Goal: Information Seeking & Learning: Learn about a topic

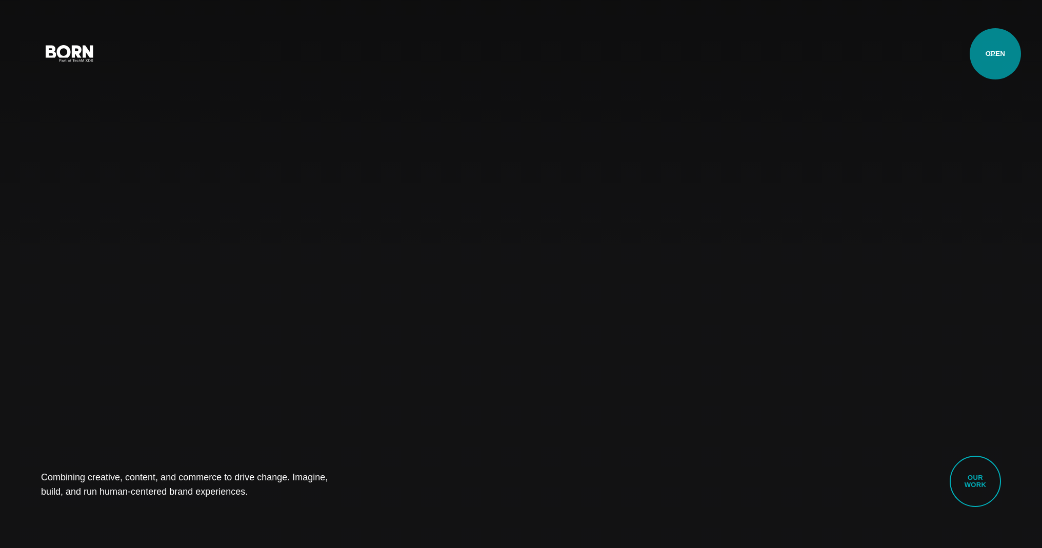
click at [995, 53] on button "Primary Menu" at bounding box center [995, 53] width 25 height 22
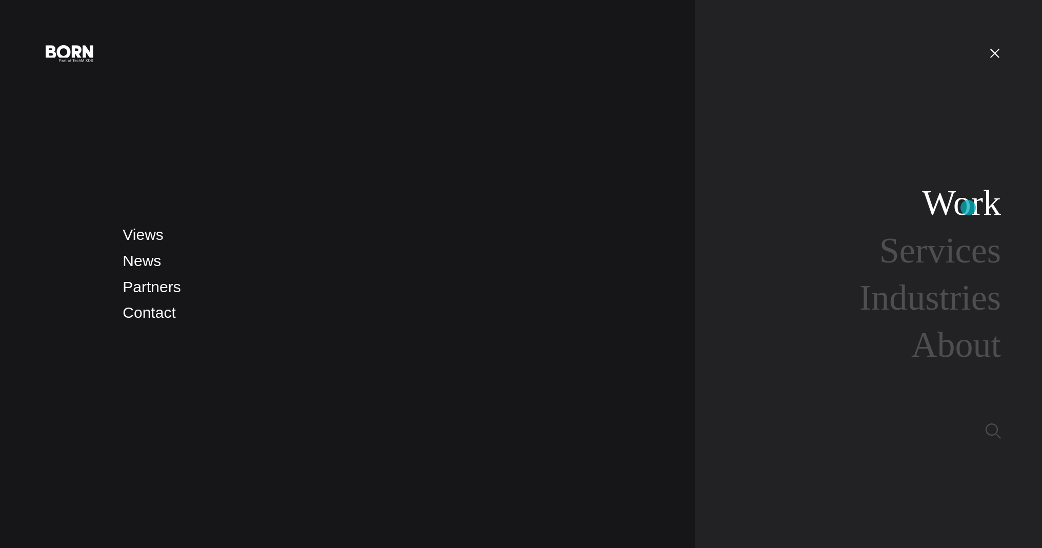
click at [967, 208] on link "Work" at bounding box center [961, 202] width 79 height 39
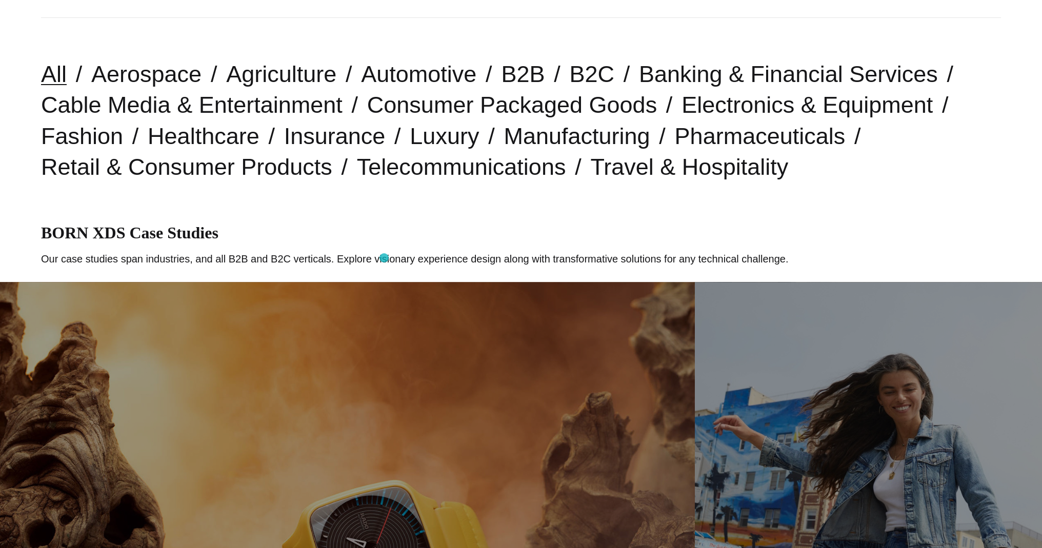
scroll to position [256, 0]
click at [57, 137] on link "Fashion" at bounding box center [82, 136] width 82 height 26
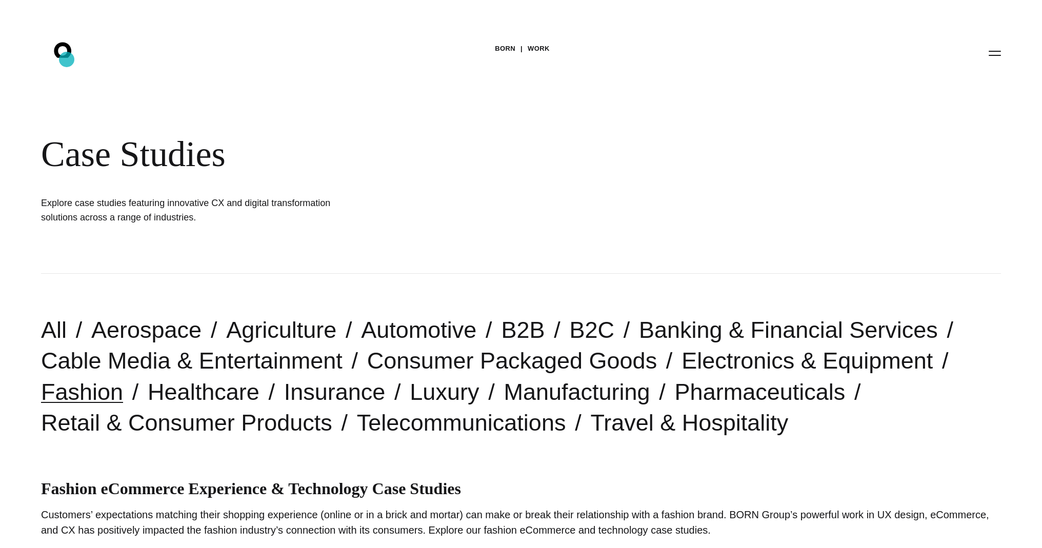
click at [54, 56] on icon ".st0{display:none;} .st1{display:inline;} .st2{font-family:'HelveticaNeue-Mediu…" at bounding box center [70, 52] width 66 height 27
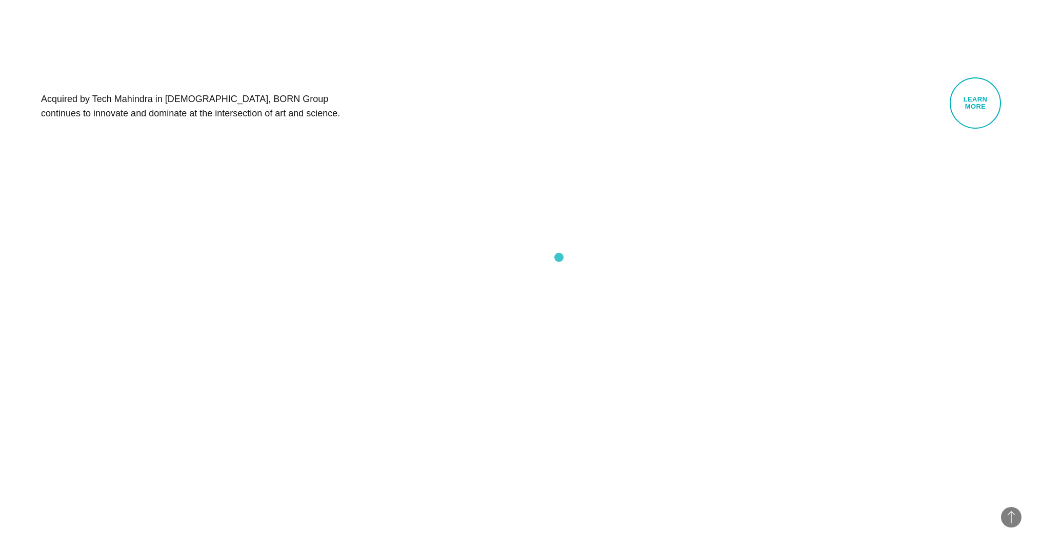
scroll to position [918, 0]
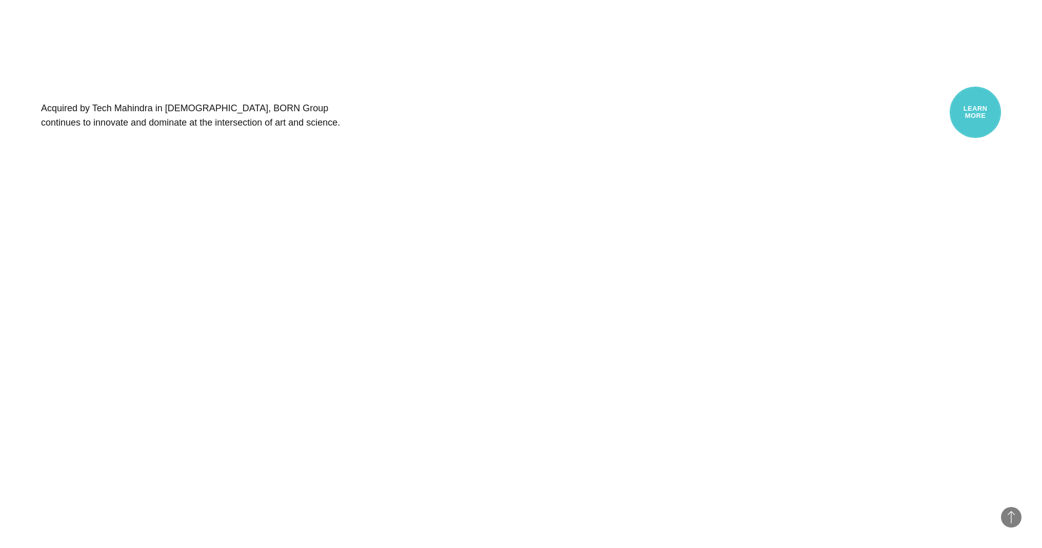
click at [994, 107] on link "Learn More" at bounding box center [975, 112] width 51 height 51
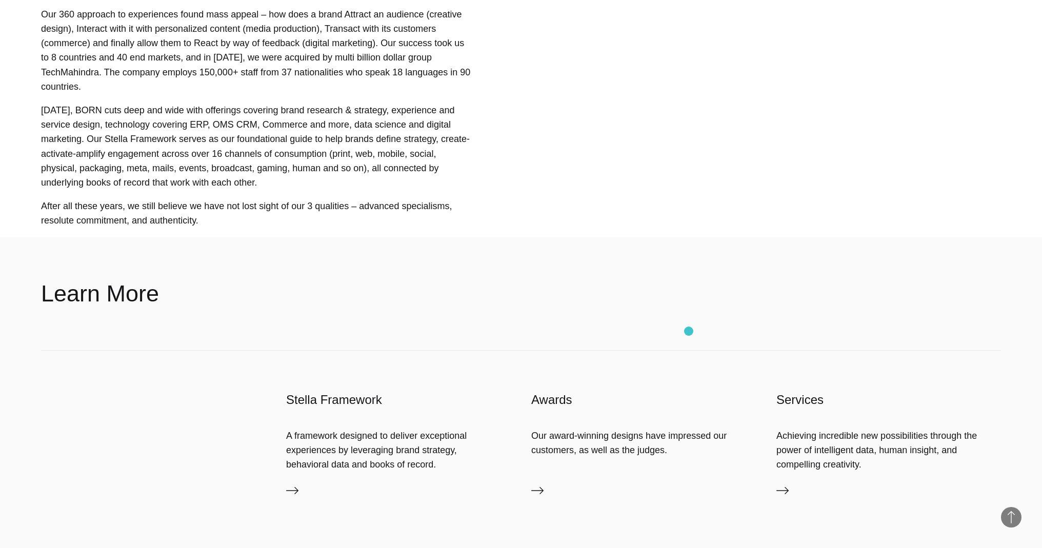
scroll to position [852, 0]
click at [77, 295] on h2 "Learn More" at bounding box center [100, 292] width 118 height 31
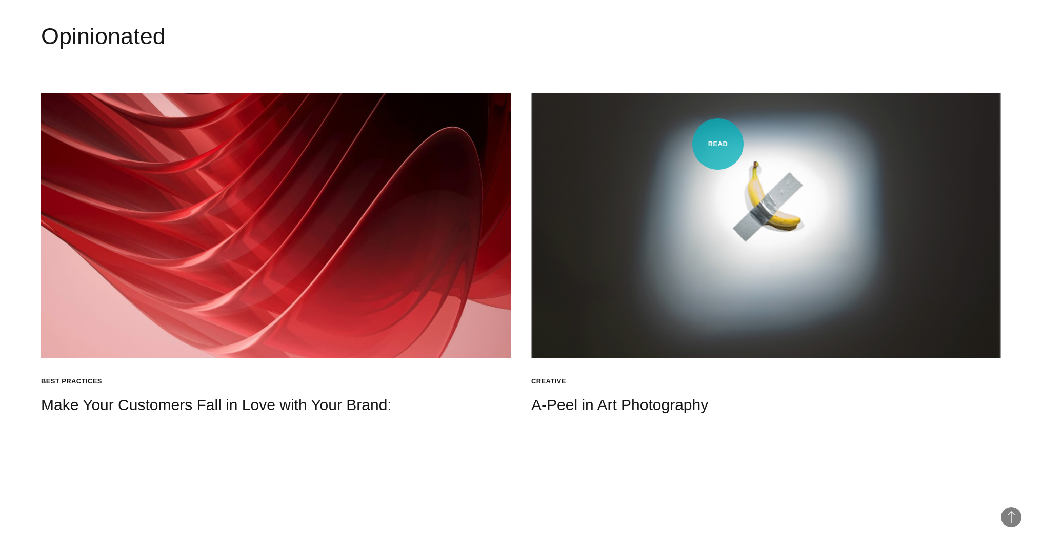
scroll to position [1437, 0]
click at [408, 321] on img at bounding box center [276, 225] width 470 height 265
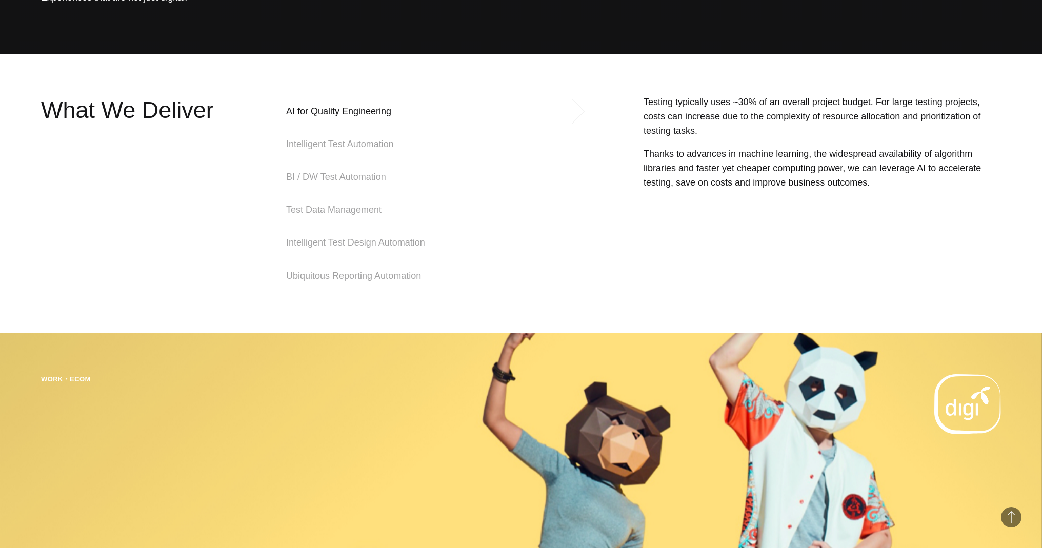
scroll to position [495, 0]
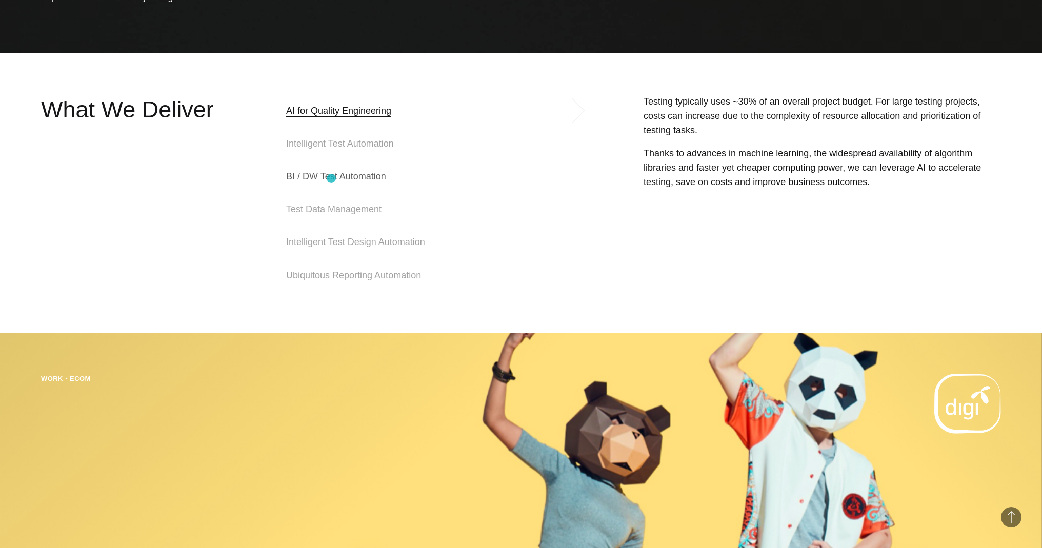
click at [331, 175] on span "BI / DW Test Automation" at bounding box center [336, 176] width 100 height 12
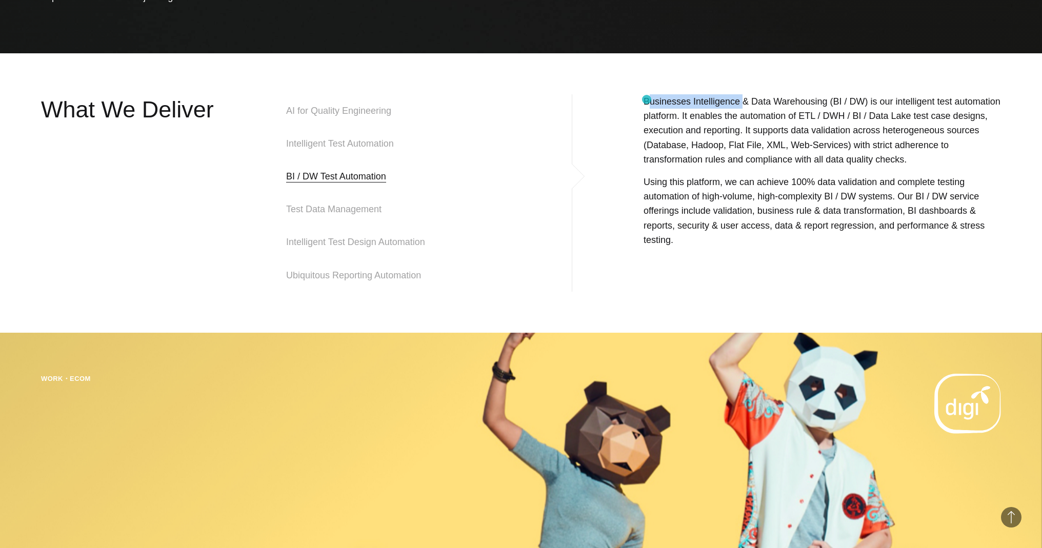
drag, startPoint x: 742, startPoint y: 101, endPoint x: 647, endPoint y: 100, distance: 94.9
click at [647, 100] on p "Businesses Intelligence & Data Warehousing (BI / DW) is our intelligent test au…" at bounding box center [822, 130] width 357 height 72
copy p "usinesses Intelligence"
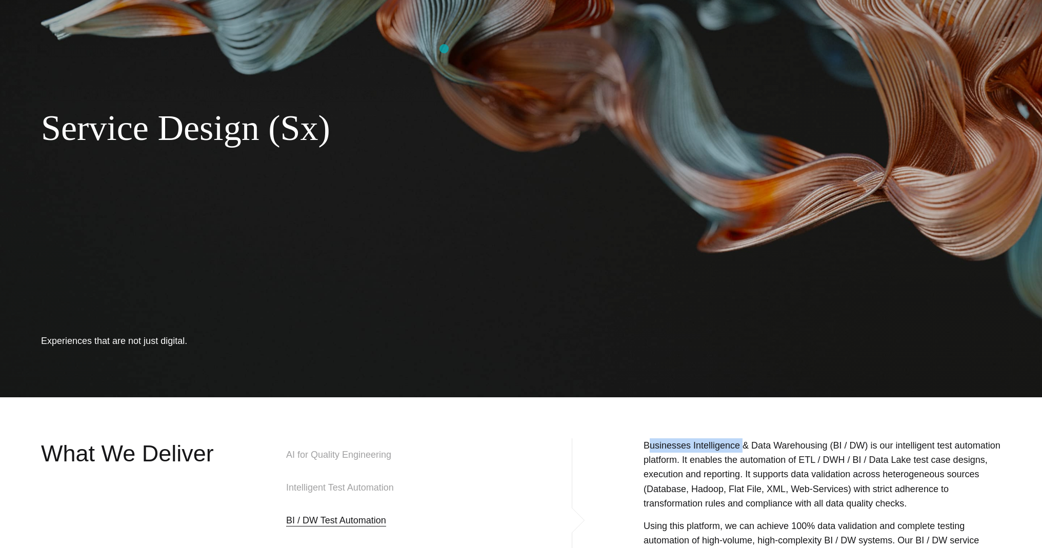
scroll to position [0, 0]
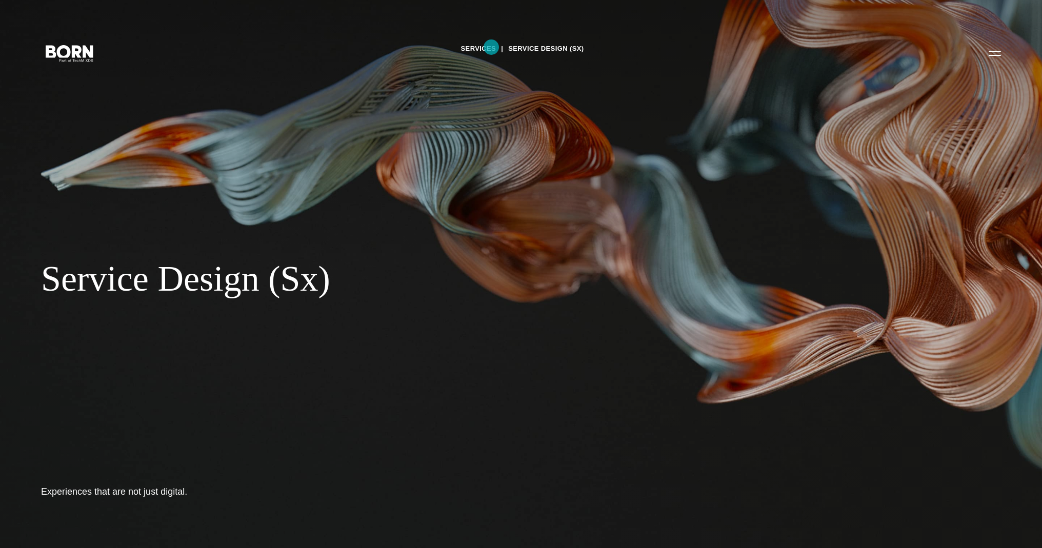
click at [491, 47] on link "Services" at bounding box center [478, 48] width 35 height 15
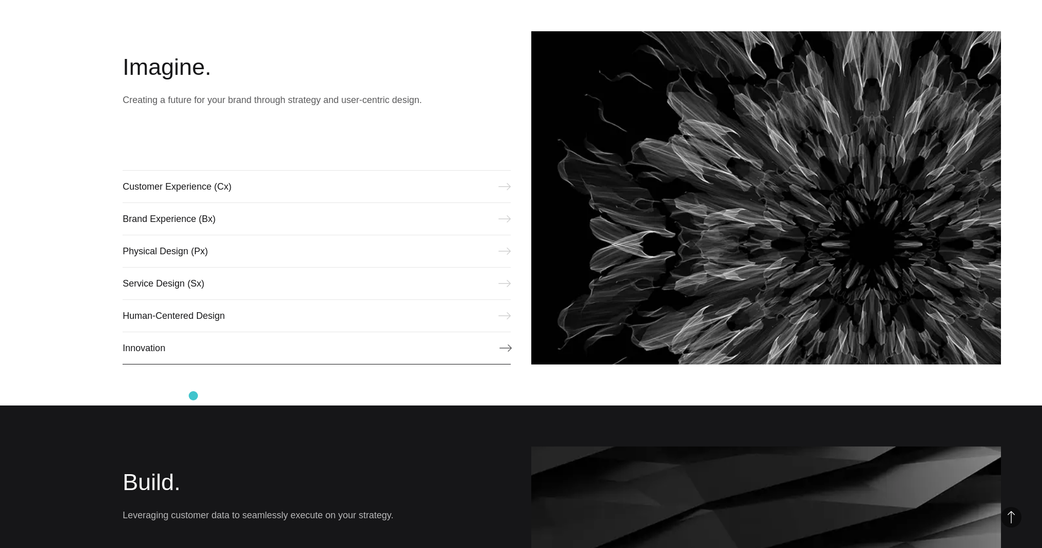
scroll to position [559, 0]
click at [210, 319] on link "Human-Centered Design" at bounding box center [317, 315] width 388 height 33
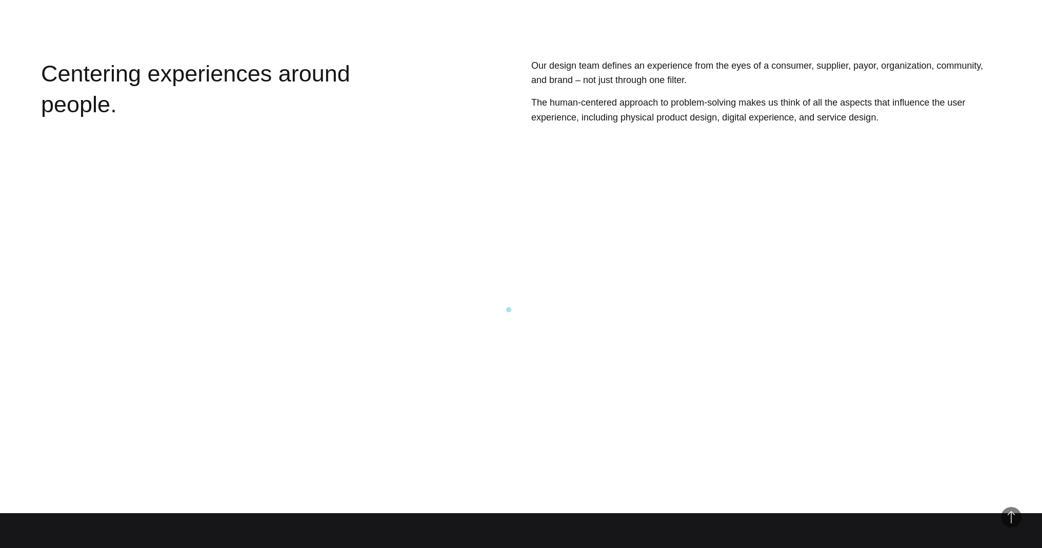
scroll to position [566, 0]
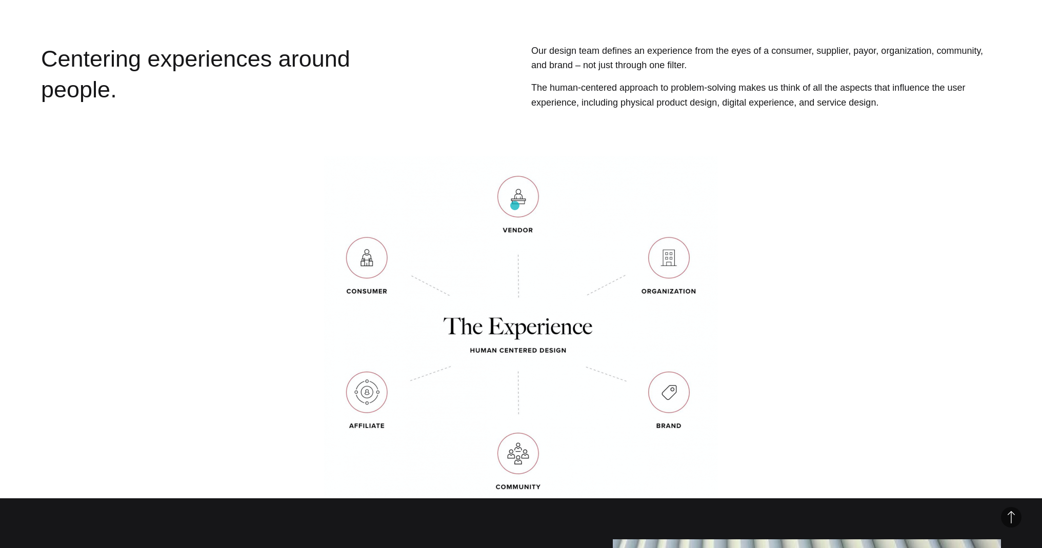
drag, startPoint x: 515, startPoint y: 204, endPoint x: 515, endPoint y: 281, distance: 76.9
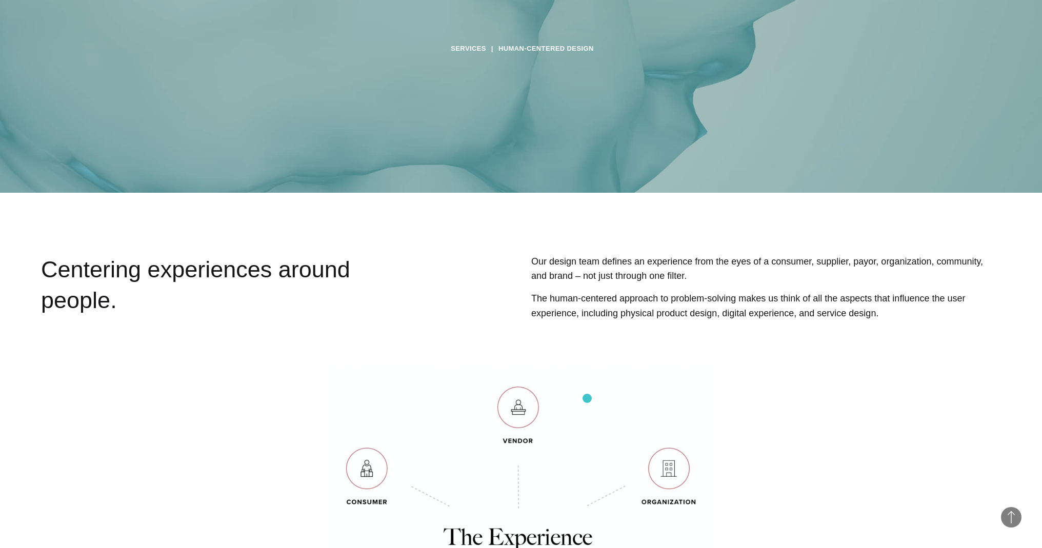
scroll to position [0, 0]
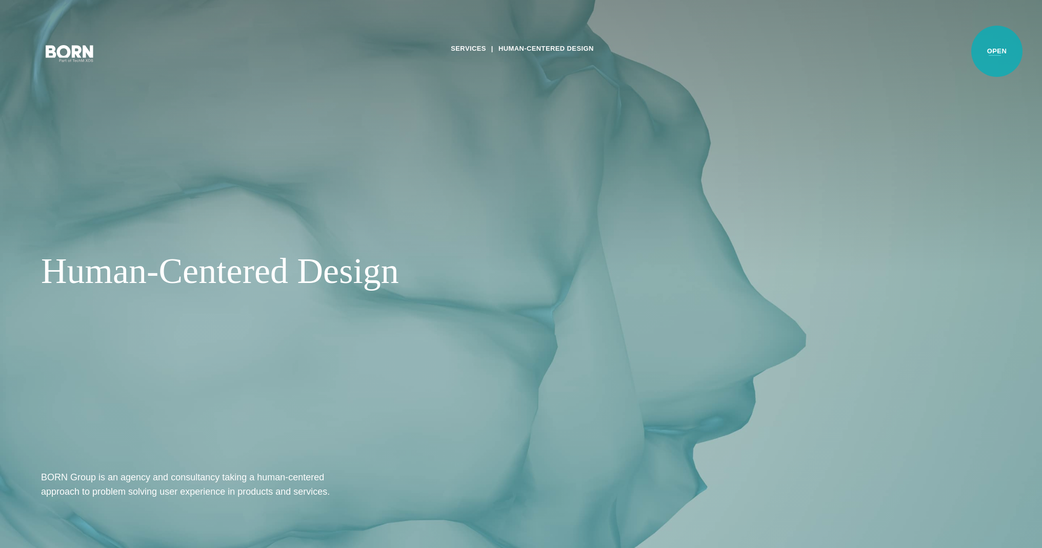
click at [997, 51] on button "Primary Menu" at bounding box center [995, 53] width 25 height 22
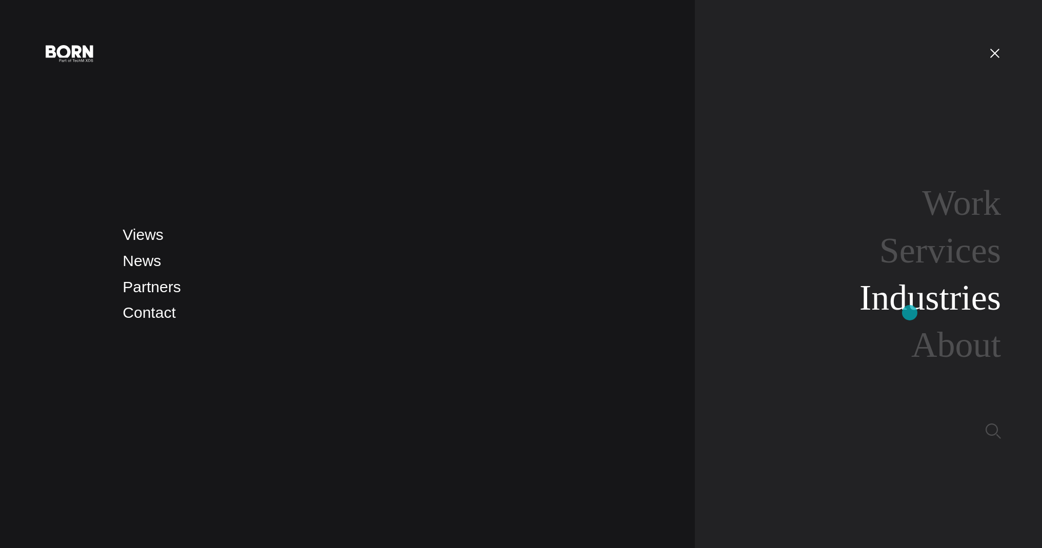
click at [910, 313] on link "Industries" at bounding box center [931, 297] width 142 height 39
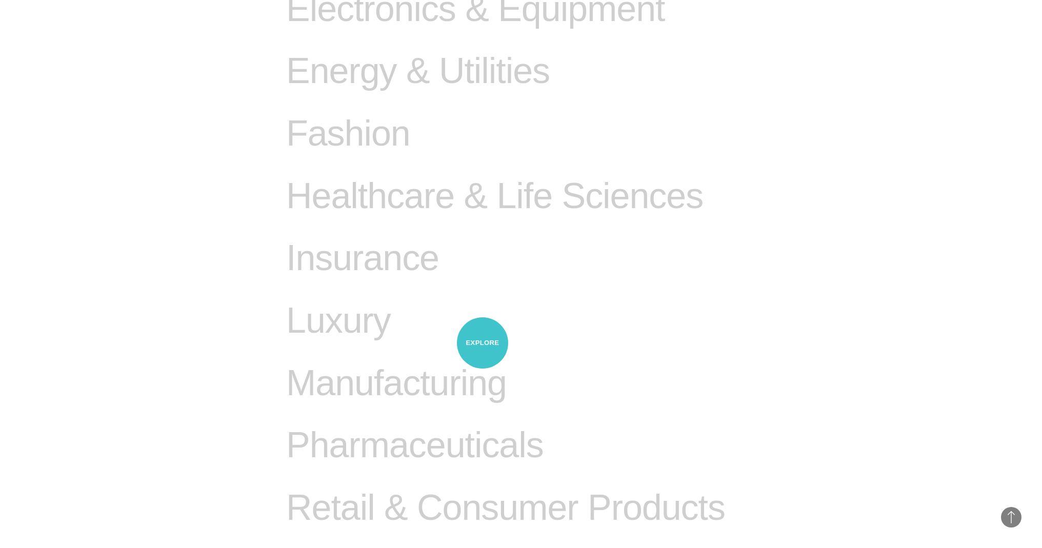
scroll to position [949, 0]
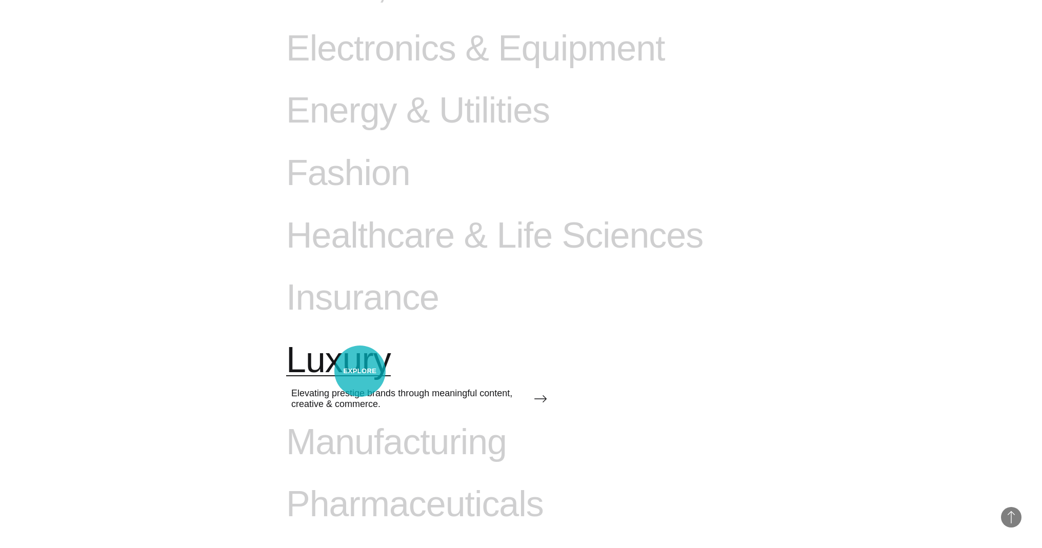
click at [360, 371] on span "Luxury" at bounding box center [338, 361] width 105 height 42
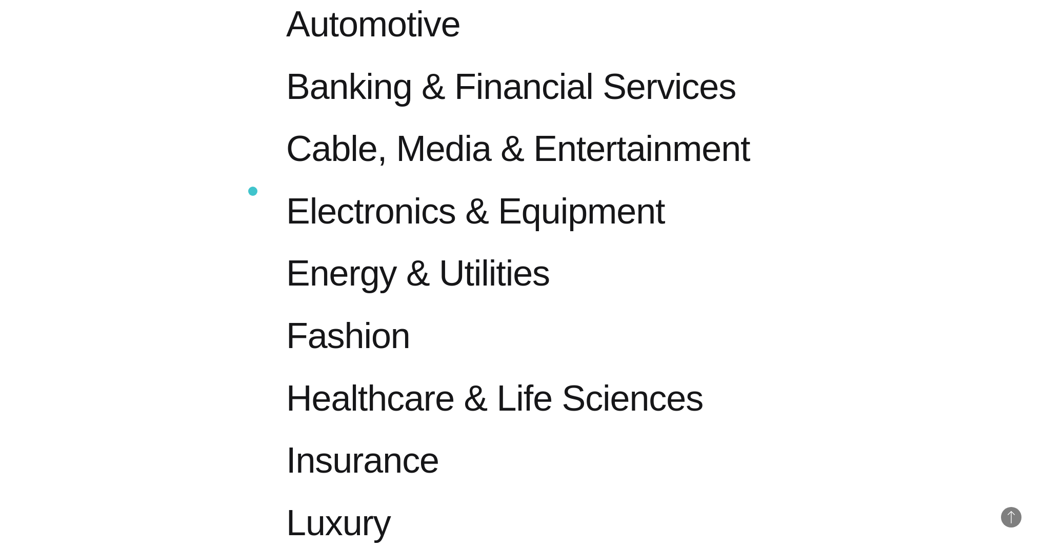
scroll to position [790, 0]
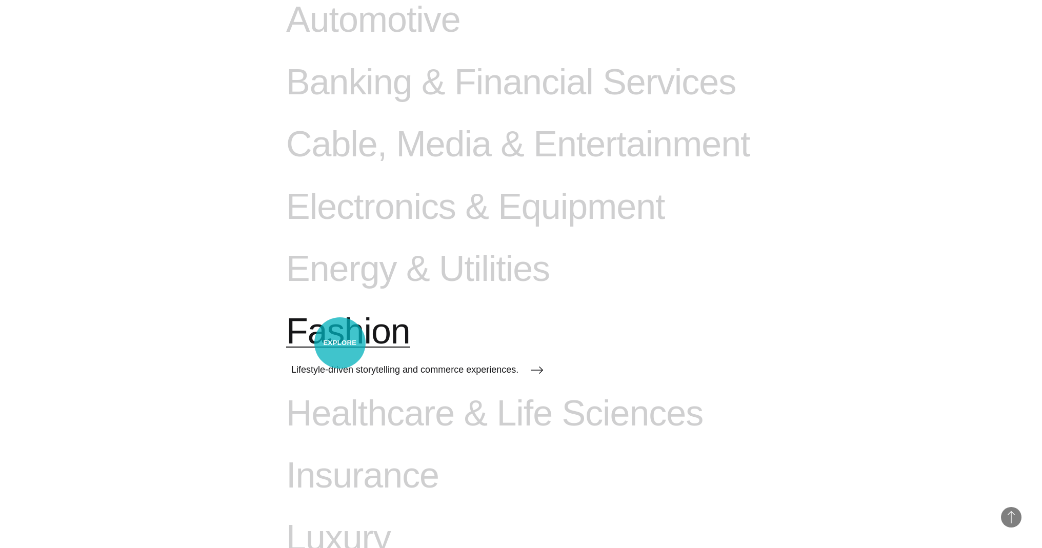
click at [340, 343] on span "Fashion" at bounding box center [348, 332] width 124 height 42
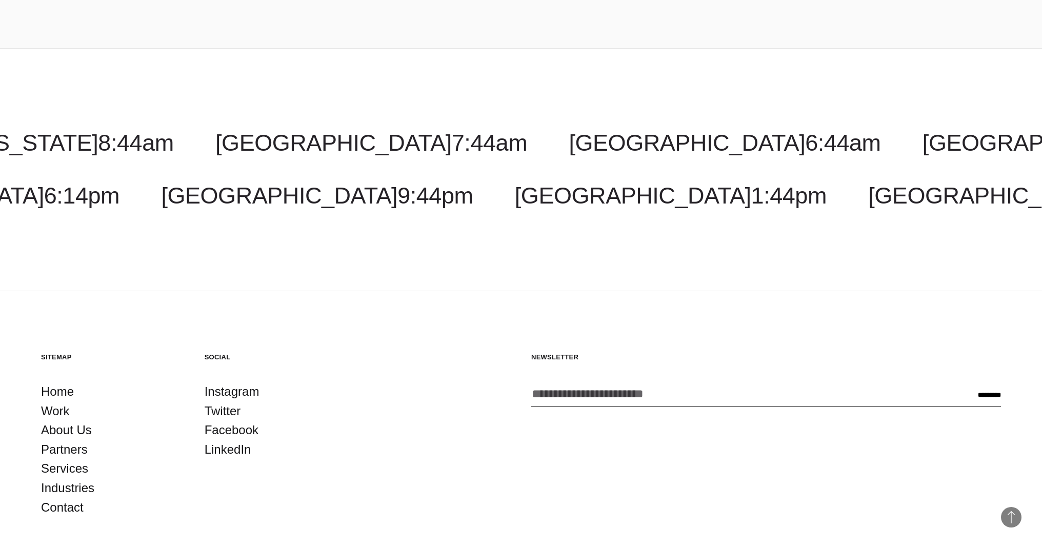
scroll to position [2199, 0]
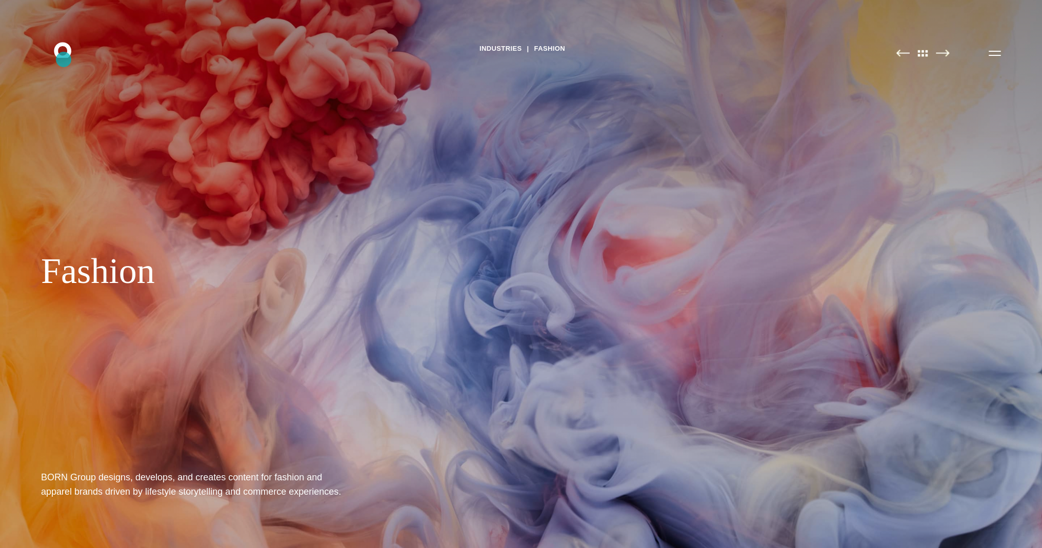
click at [64, 59] on icon ".st0{display:none;} .st1{display:inline;} .st2{font-family:'HelveticaNeue-Mediu…" at bounding box center [70, 52] width 66 height 27
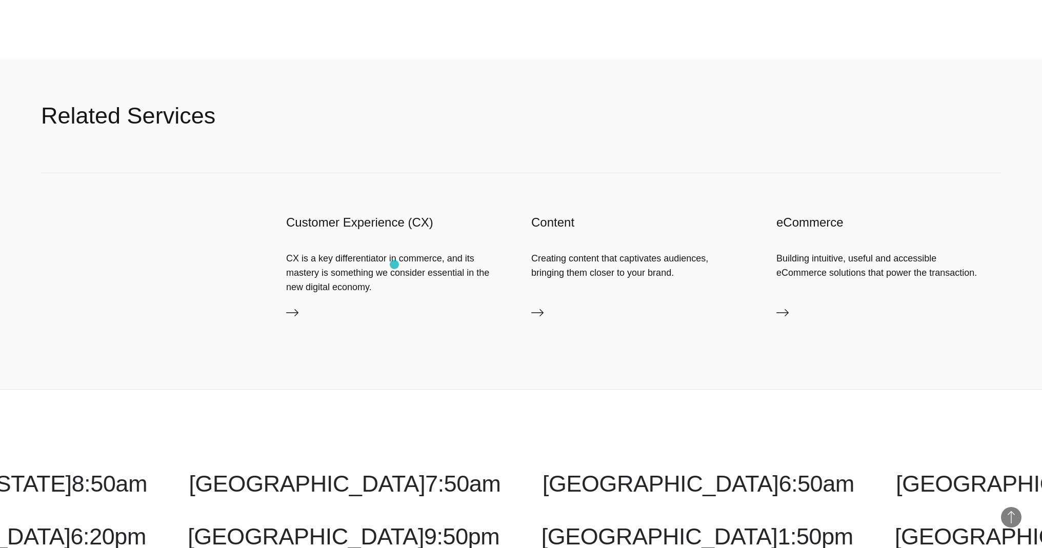
scroll to position [1421, 0]
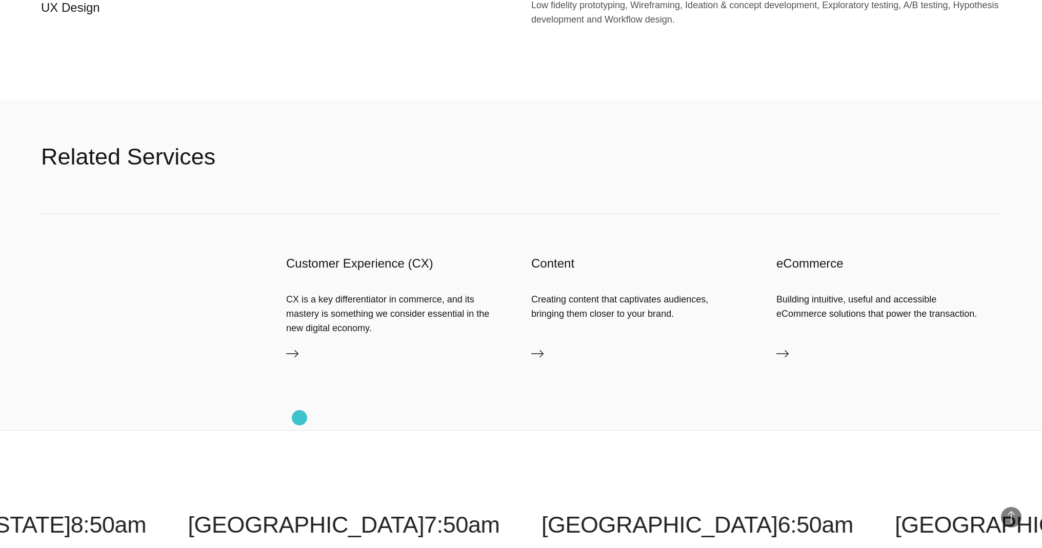
click at [300, 364] on link "Customer Experience (CX)" at bounding box center [398, 356] width 225 height 16
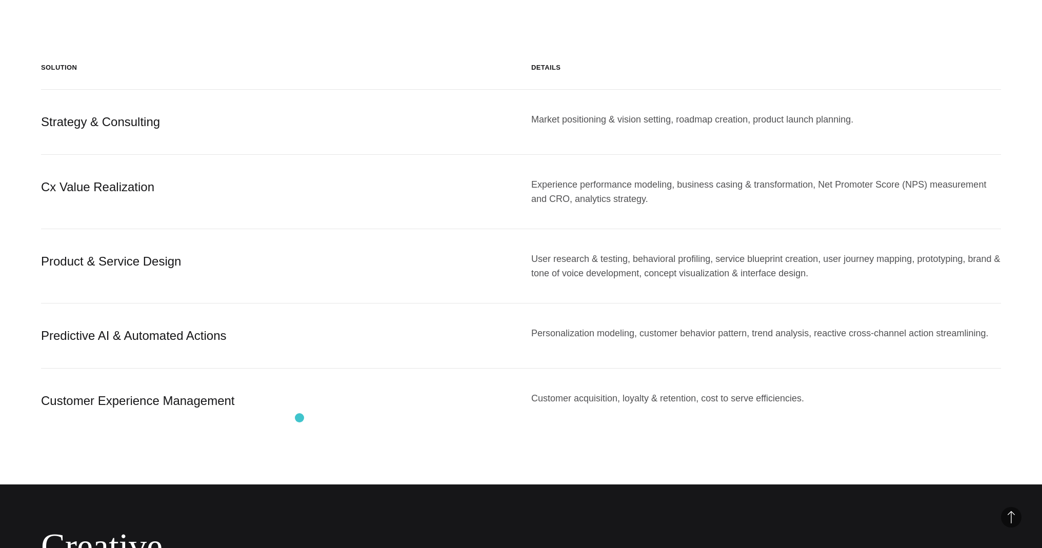
scroll to position [1128, 0]
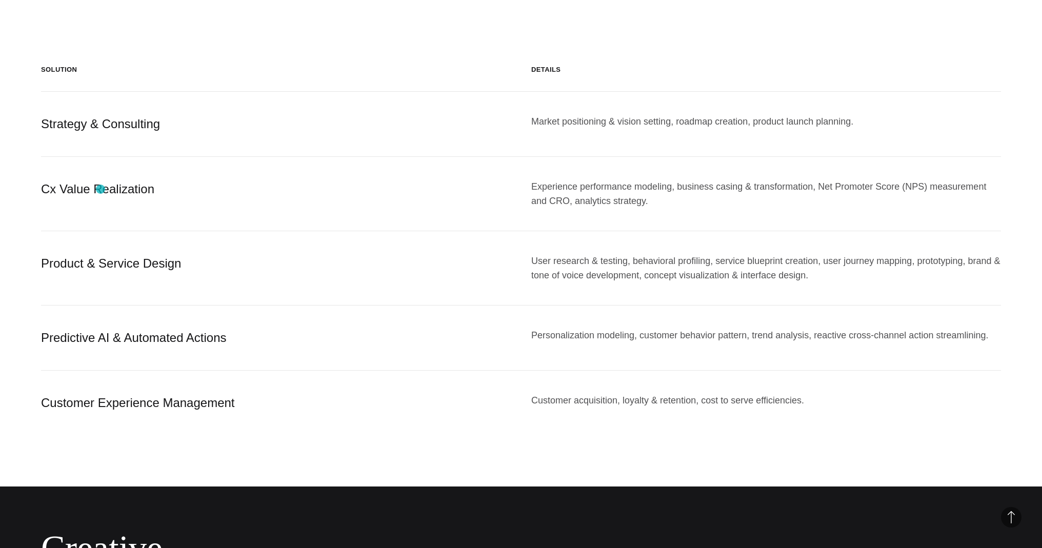
click at [101, 189] on div "Cx Value Realization" at bounding box center [276, 194] width 470 height 29
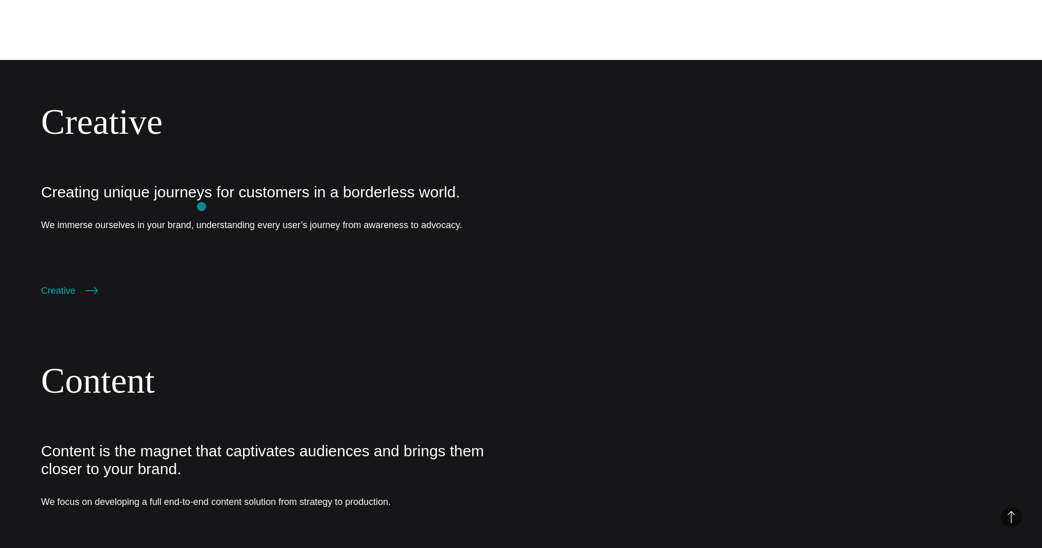
scroll to position [1554, 0]
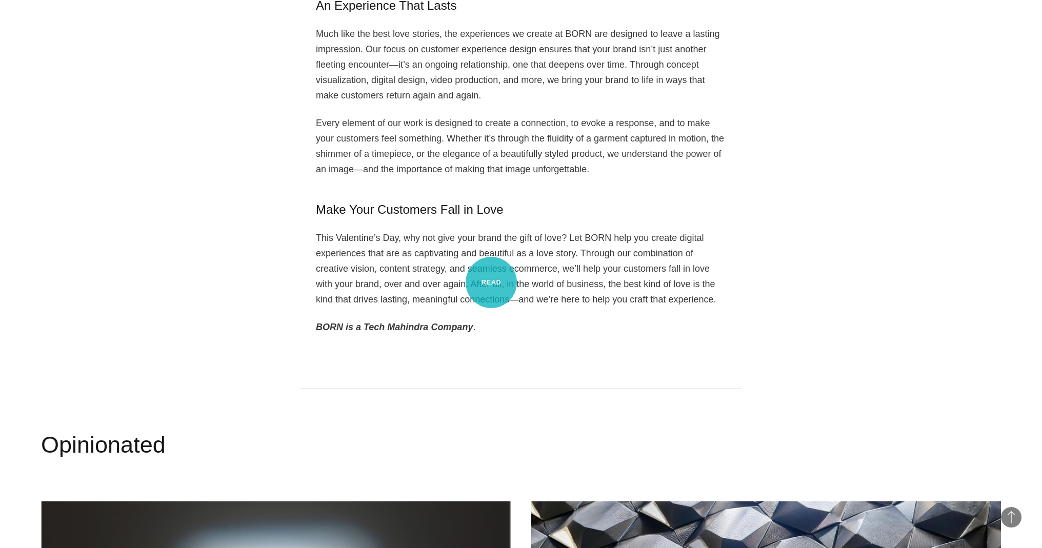
scroll to position [1123, 0]
